Goal: Task Accomplishment & Management: Manage account settings

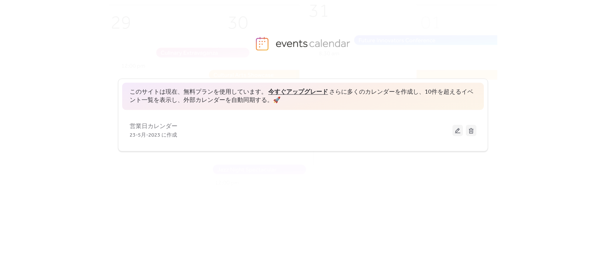
click at [458, 130] on button at bounding box center [457, 130] width 10 height 11
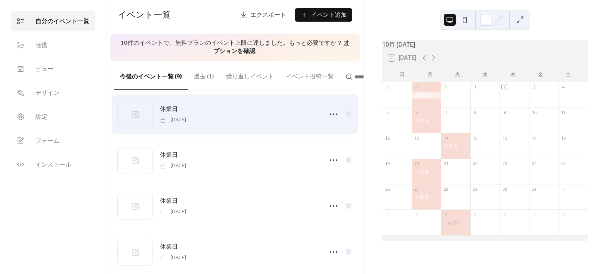
scroll to position [252, 0]
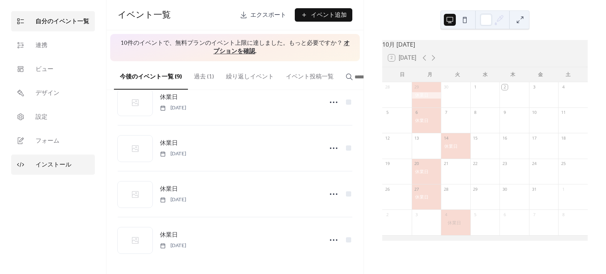
click at [37, 170] on span "インストール" at bounding box center [53, 165] width 36 height 9
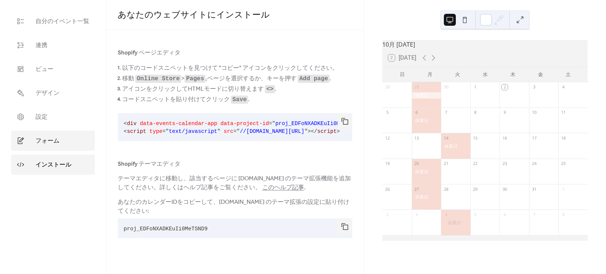
click at [58, 142] on span "フォーム" at bounding box center [47, 141] width 24 height 9
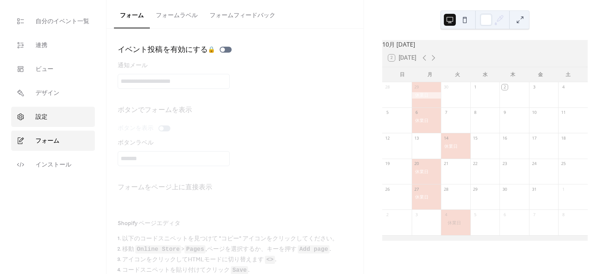
click at [61, 123] on link "設定" at bounding box center [53, 117] width 84 height 20
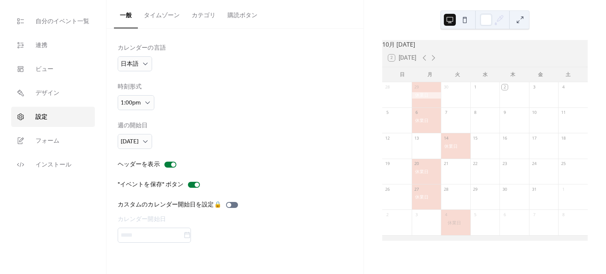
click at [171, 12] on button "タイムゾーン" at bounding box center [162, 14] width 48 height 28
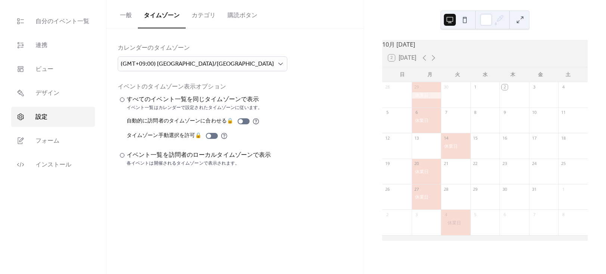
click at [211, 10] on button "カテゴリ" at bounding box center [204, 14] width 36 height 28
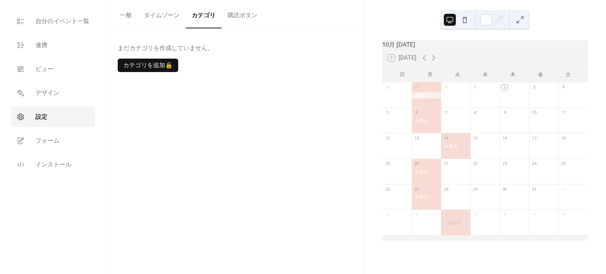
click at [235, 12] on button "購読ボタン" at bounding box center [242, 14] width 42 height 28
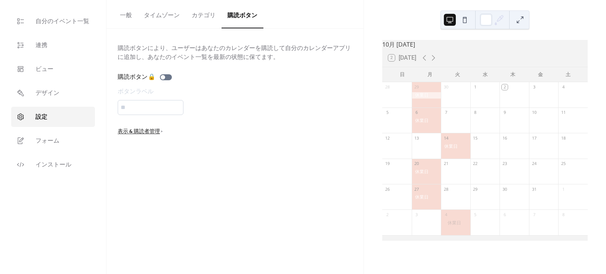
click at [161, 18] on button "タイムゾーン" at bounding box center [162, 14] width 48 height 28
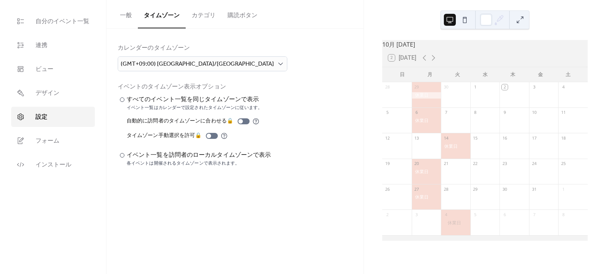
click at [123, 13] on button "一般" at bounding box center [126, 14] width 24 height 28
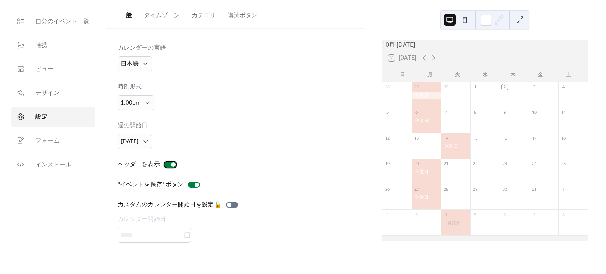
click at [173, 162] on div at bounding box center [173, 164] width 4 height 4
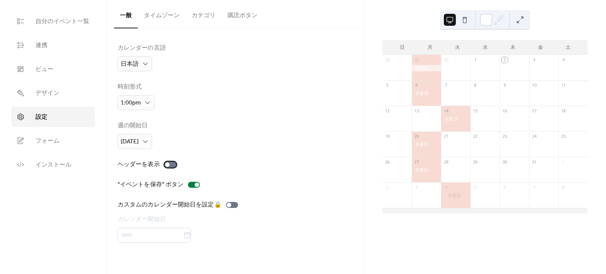
click at [173, 162] on div at bounding box center [170, 165] width 12 height 6
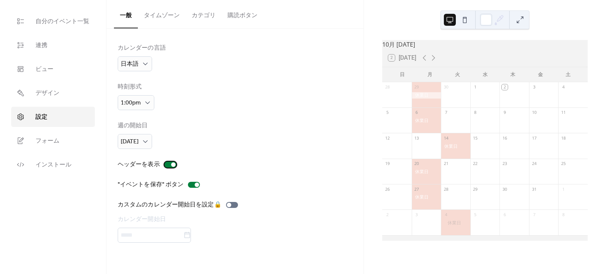
click at [173, 162] on div at bounding box center [173, 164] width 4 height 4
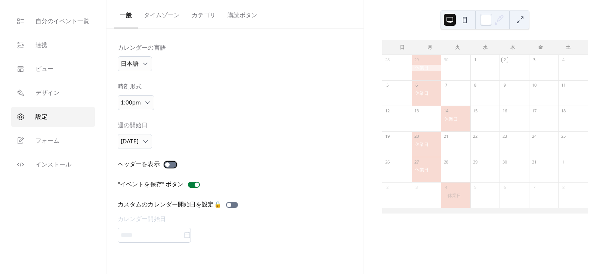
click at [173, 162] on div at bounding box center [170, 165] width 12 height 6
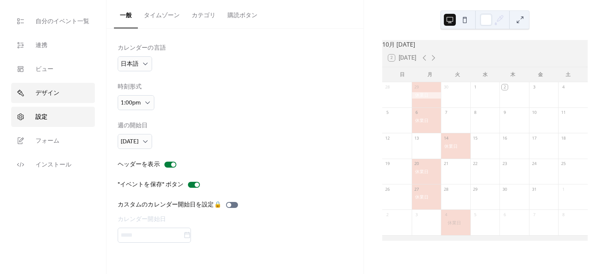
click at [65, 96] on link "デザイン" at bounding box center [53, 93] width 84 height 20
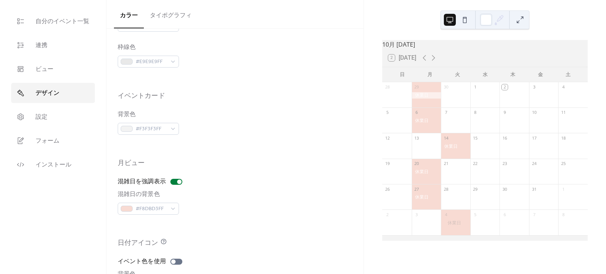
scroll to position [478, 0]
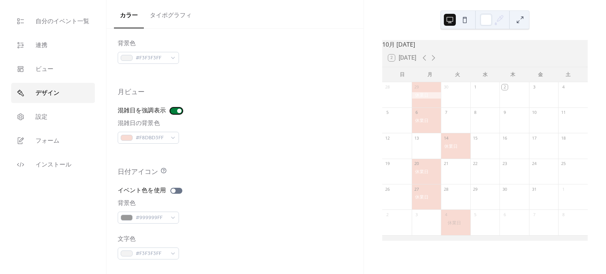
click at [175, 110] on div at bounding box center [176, 111] width 12 height 6
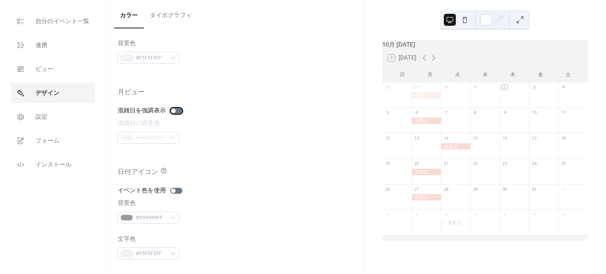
click at [177, 106] on label "混雑日を強調表示" at bounding box center [152, 110] width 68 height 9
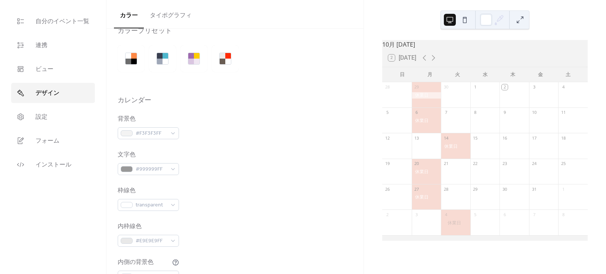
scroll to position [0, 0]
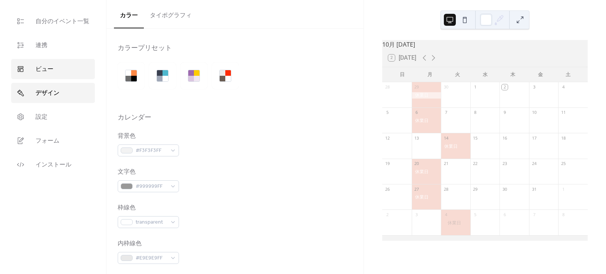
click at [57, 66] on link "ビュー" at bounding box center [53, 69] width 84 height 20
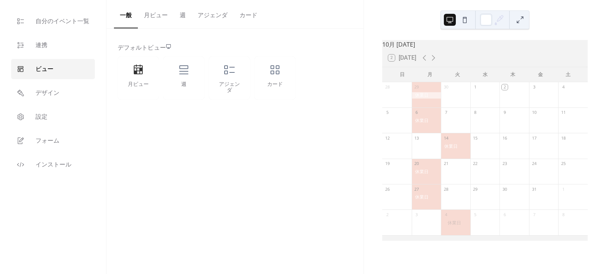
click at [150, 15] on button "月ビュー" at bounding box center [156, 14] width 36 height 28
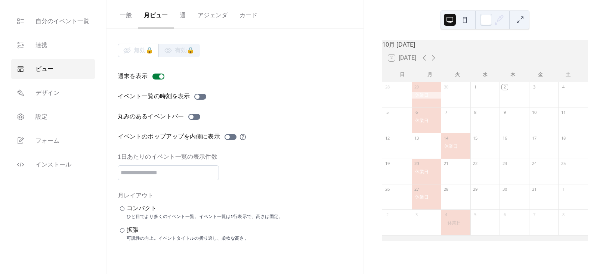
click at [185, 15] on button "週" at bounding box center [183, 14] width 18 height 28
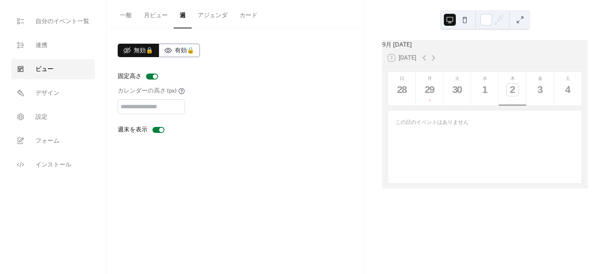
click at [221, 15] on button "アジェンダ" at bounding box center [213, 14] width 42 height 28
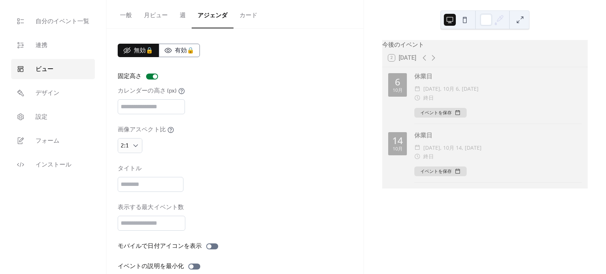
click at [248, 14] on button "カード" at bounding box center [248, 14] width 30 height 28
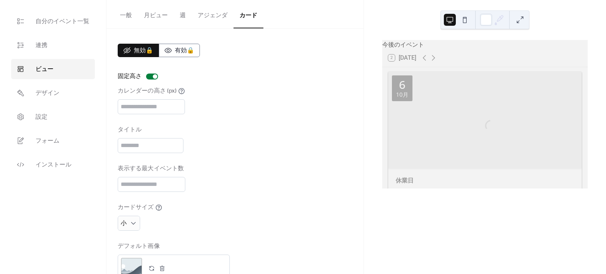
click at [135, 18] on button "一般" at bounding box center [126, 14] width 24 height 28
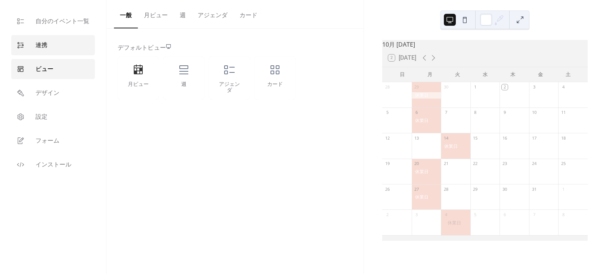
click at [32, 41] on link "連携" at bounding box center [53, 45] width 84 height 20
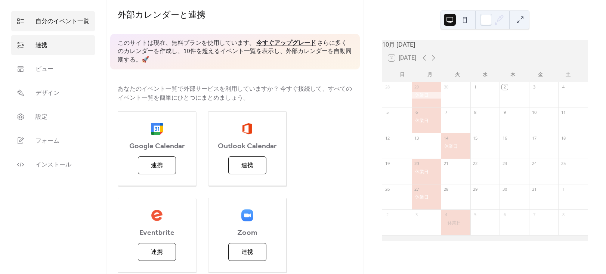
click at [51, 22] on span "自分のイベント一覧" at bounding box center [62, 21] width 54 height 9
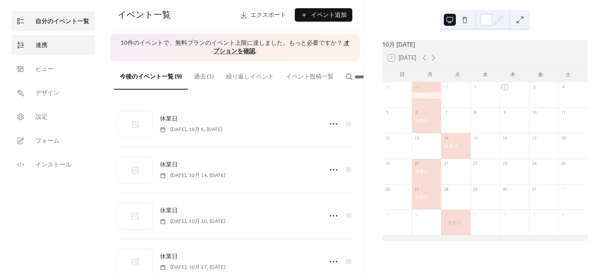
click at [53, 49] on link "連携" at bounding box center [53, 45] width 84 height 20
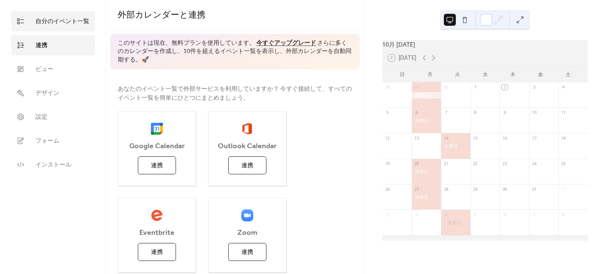
click at [66, 25] on span "自分のイベント一覧" at bounding box center [62, 21] width 54 height 9
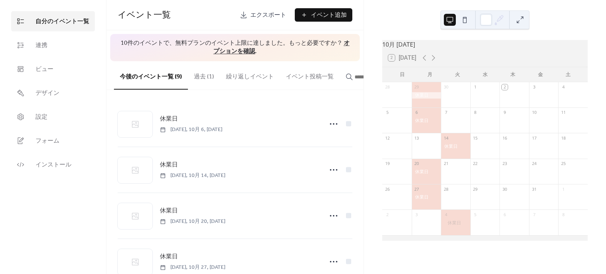
click at [248, 77] on button "繰り返しイベント" at bounding box center [250, 75] width 60 height 28
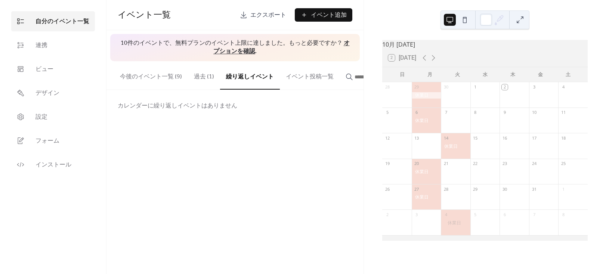
click at [319, 79] on button "イベント投稿一覧" at bounding box center [310, 75] width 60 height 28
